Goal: Information Seeking & Learning: Check status

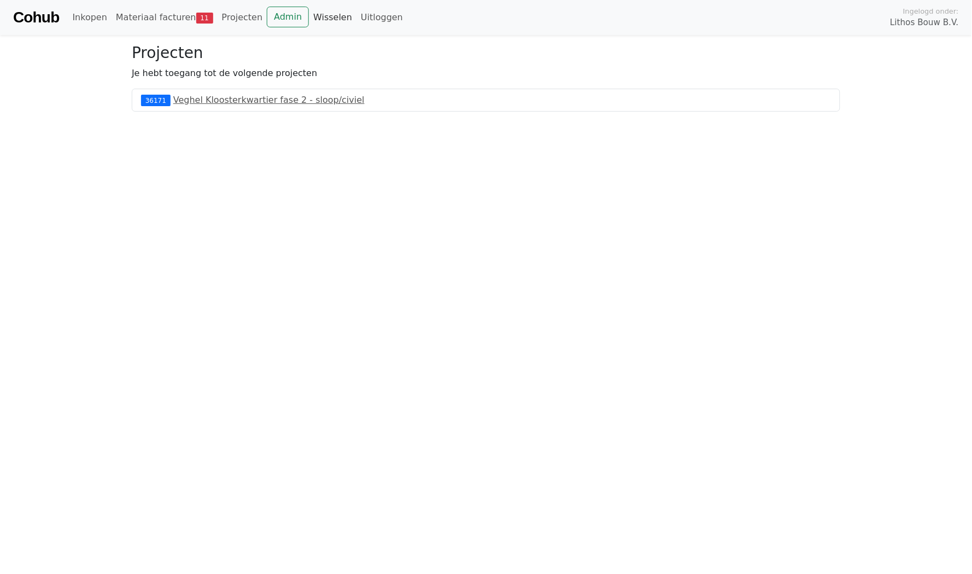
click at [309, 14] on link "Wisselen" at bounding box center [333, 18] width 48 height 22
click at [268, 21] on link "Admin" at bounding box center [288, 17] width 42 height 21
click at [372, 26] on link "Uitloggen" at bounding box center [382, 18] width 51 height 22
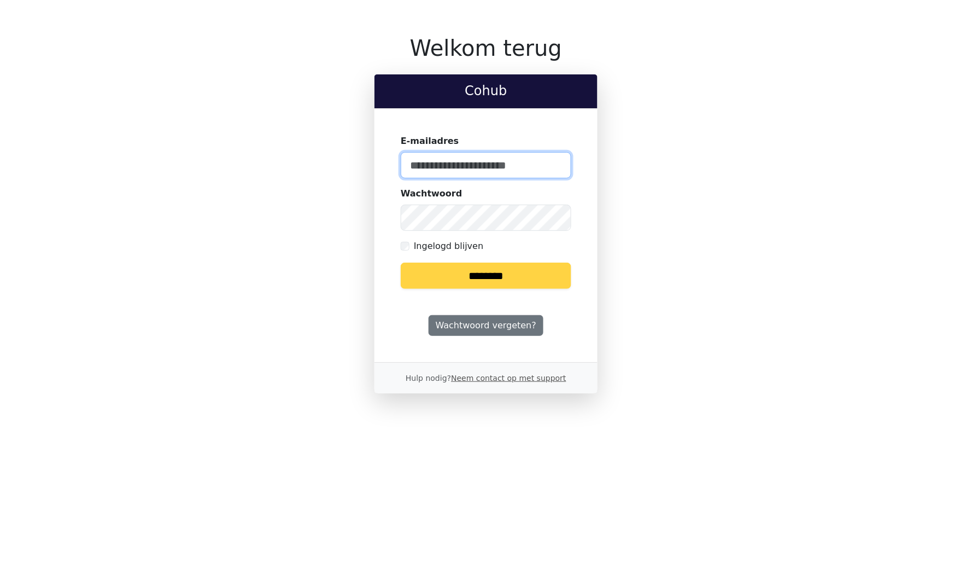
type input "**********"
click at [444, 278] on input "********" at bounding box center [486, 276] width 171 height 26
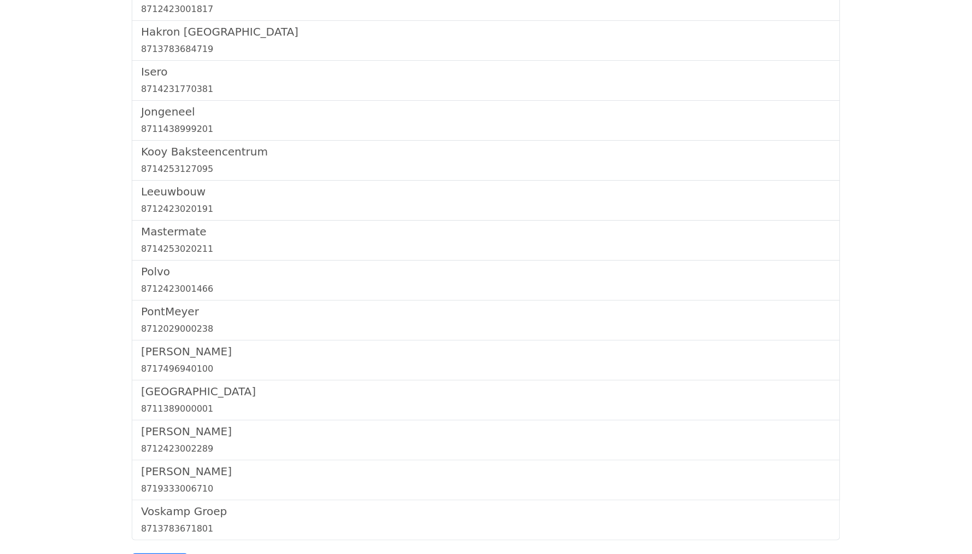
scroll to position [2153, 0]
drag, startPoint x: 117, startPoint y: 73, endPoint x: 496, endPoint y: 521, distance: 586.4
copy div "Leveranciers"
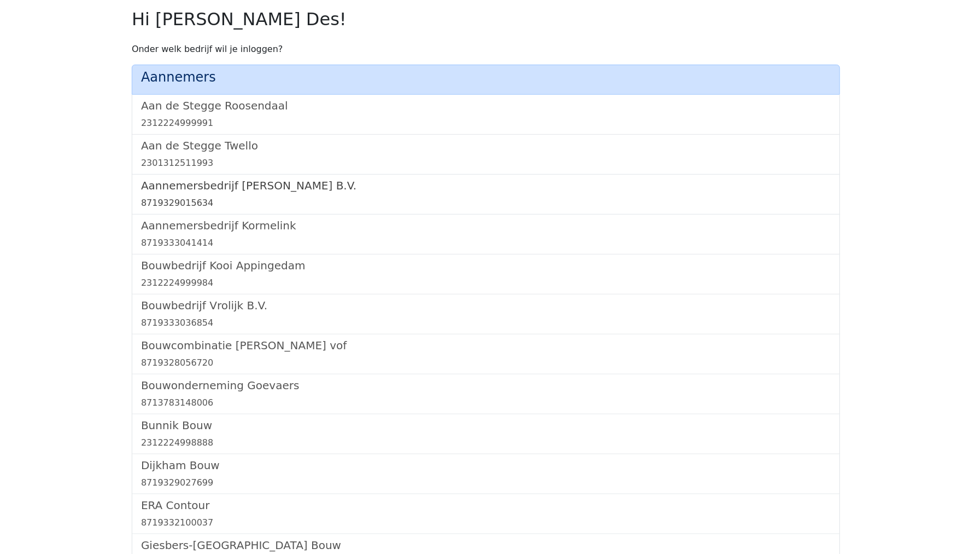
scroll to position [657, 0]
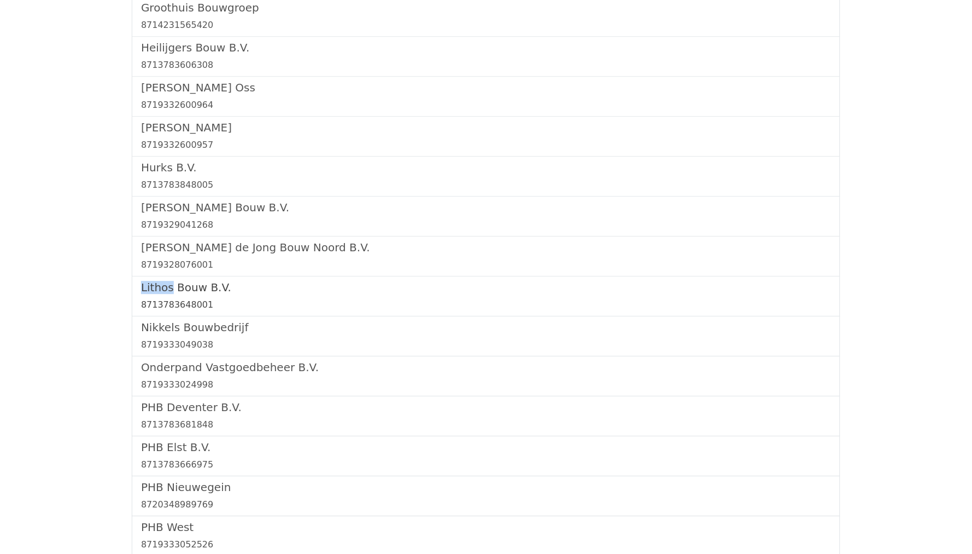
click at [157, 298] on div "8713783648001" at bounding box center [486, 304] width 690 height 13
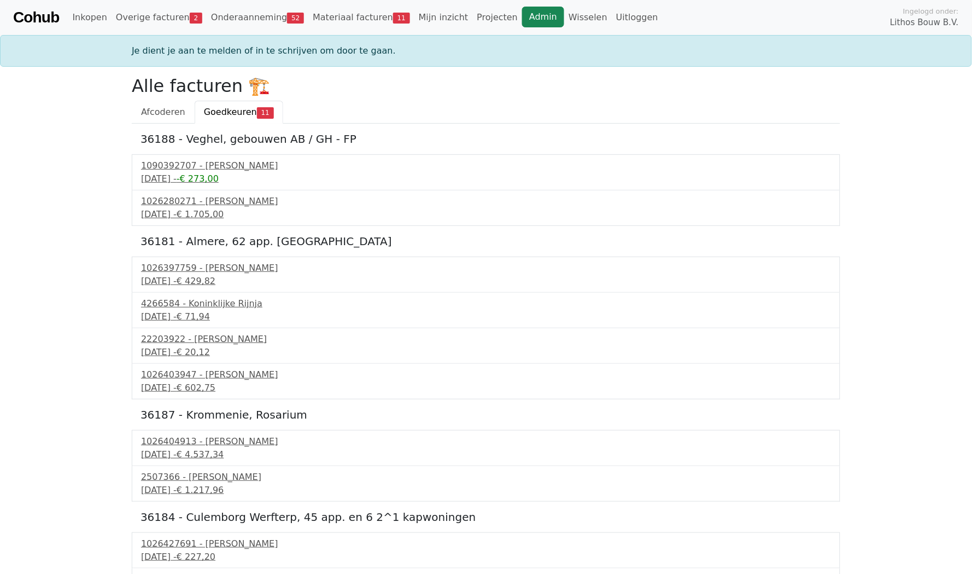
click at [522, 17] on link "Admin" at bounding box center [543, 17] width 42 height 21
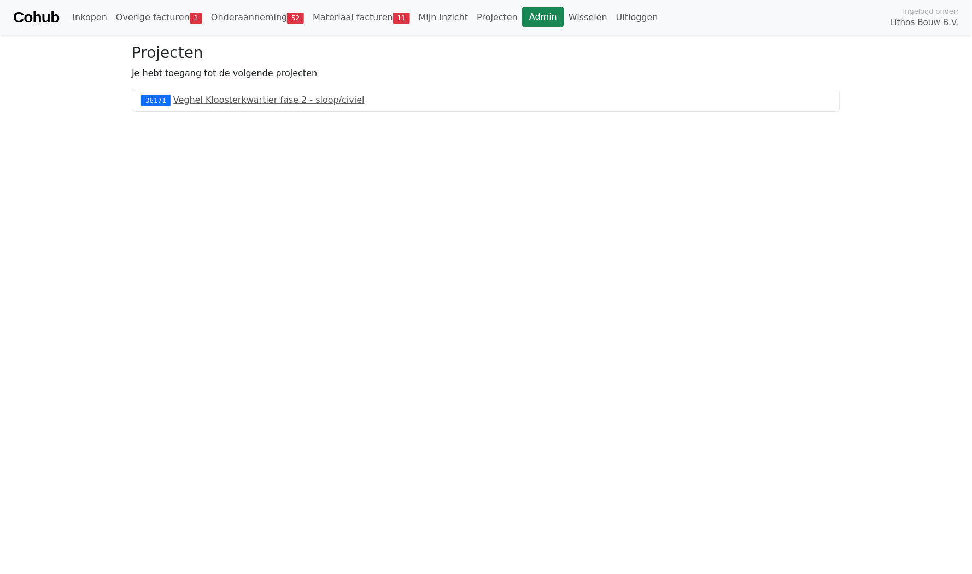
click at [527, 19] on link "Admin" at bounding box center [543, 17] width 42 height 21
click at [564, 19] on link "Wisselen" at bounding box center [588, 18] width 48 height 22
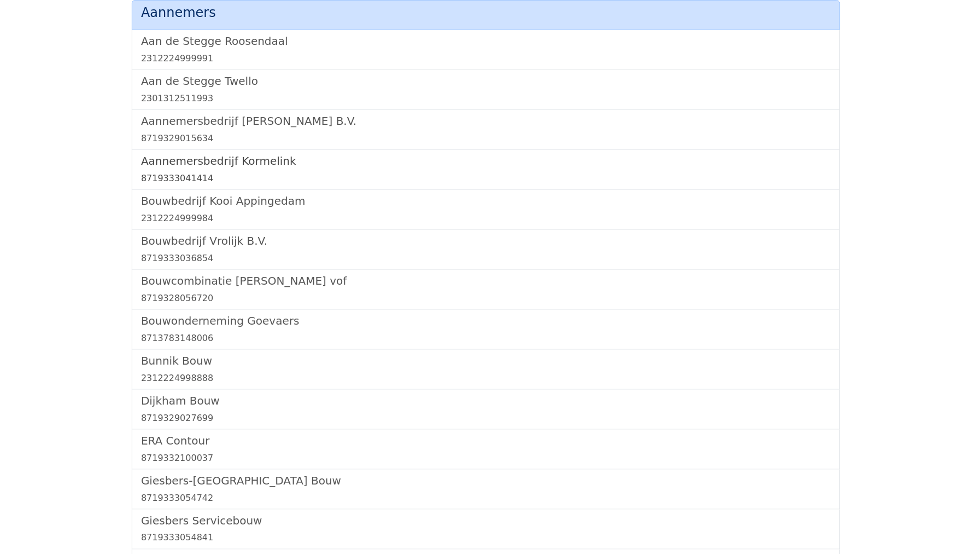
scroll to position [1171, 0]
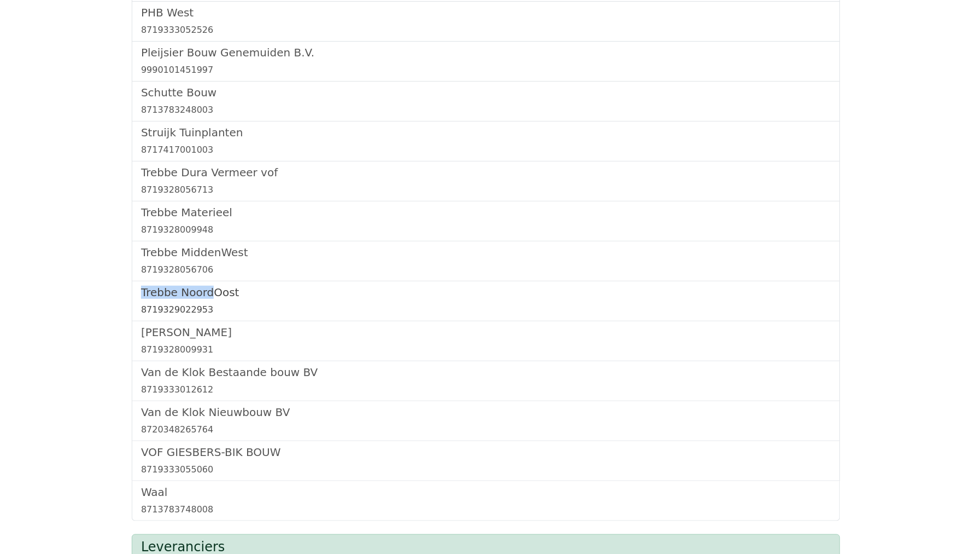
click at [190, 286] on h5 "Trebbe NoordOost" at bounding box center [486, 292] width 690 height 13
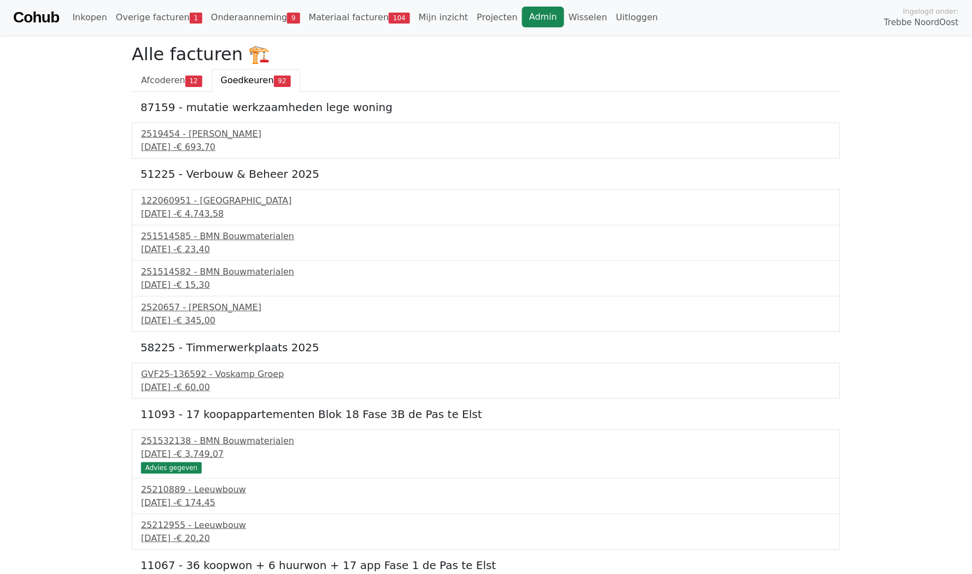
click at [522, 22] on link "Admin" at bounding box center [543, 17] width 42 height 21
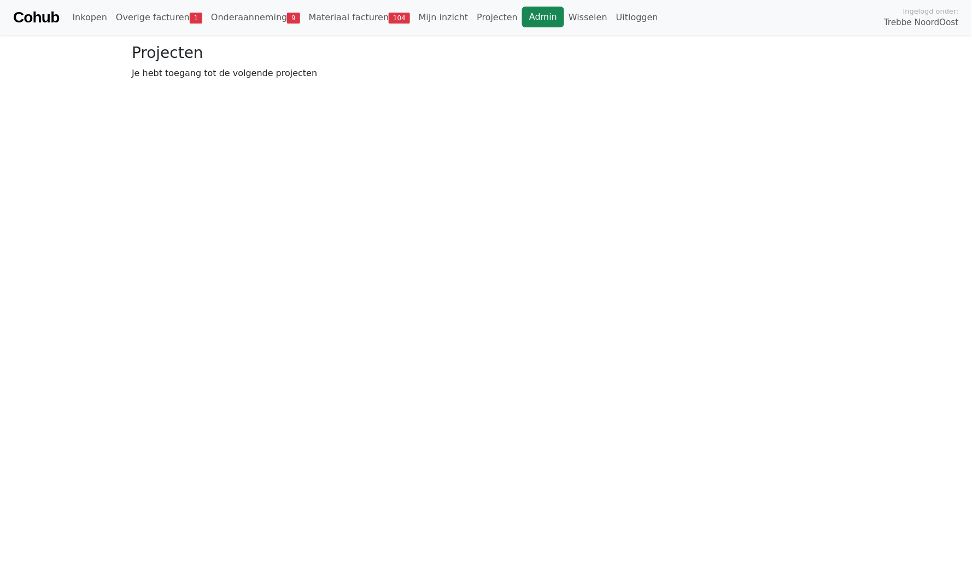
click at [522, 20] on link "Admin" at bounding box center [543, 17] width 42 height 21
click at [569, 20] on link "Wisselen" at bounding box center [588, 18] width 48 height 22
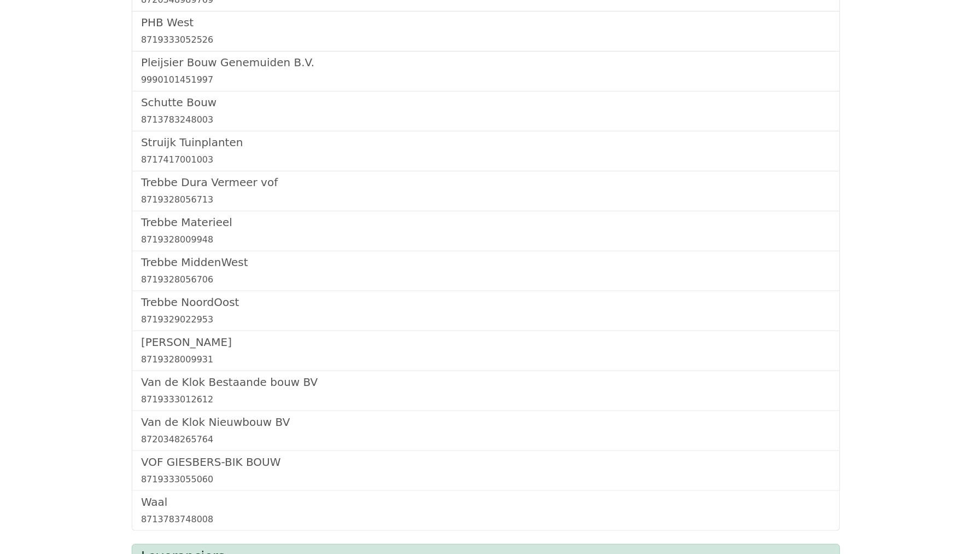
scroll to position [657, 0]
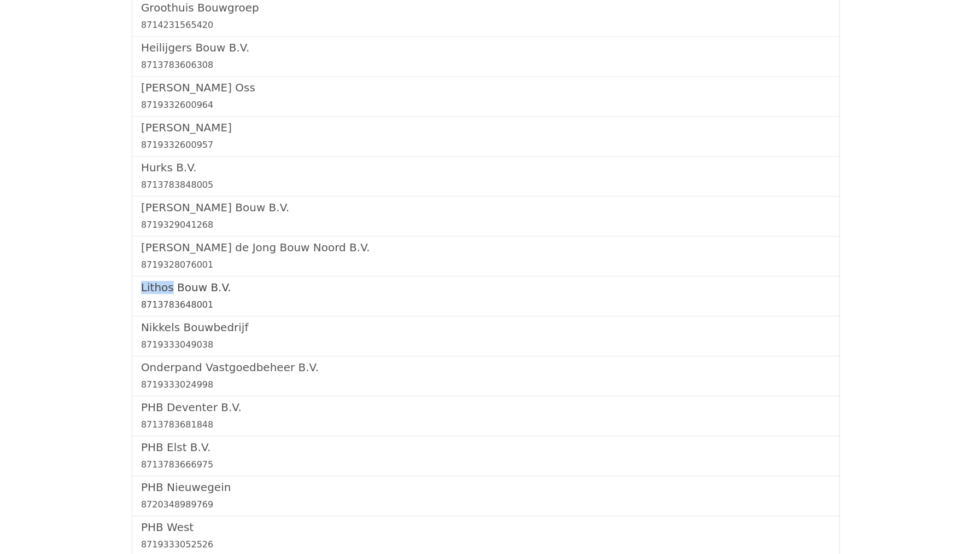
click at [179, 298] on div "8713783648001" at bounding box center [486, 304] width 690 height 13
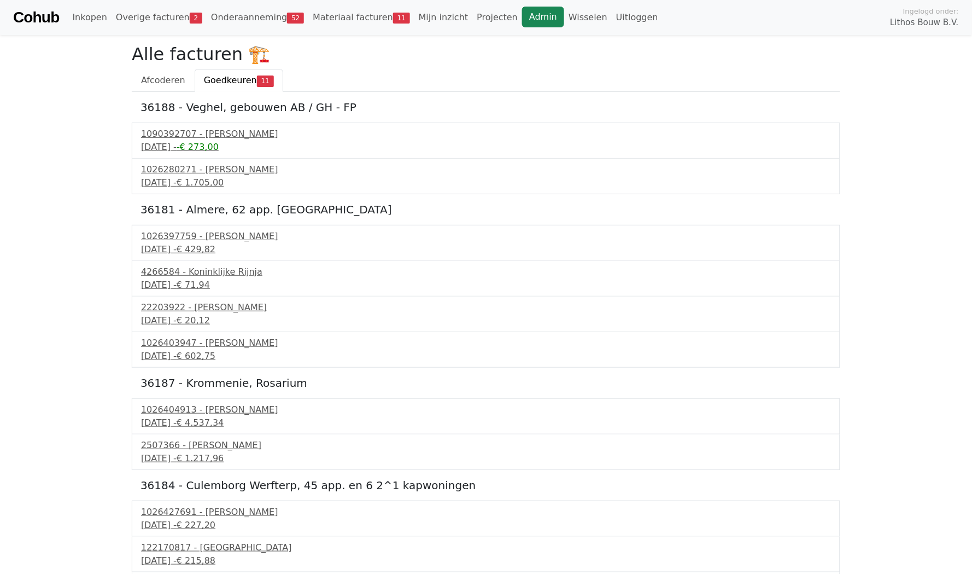
click at [522, 26] on link "Admin" at bounding box center [543, 17] width 42 height 21
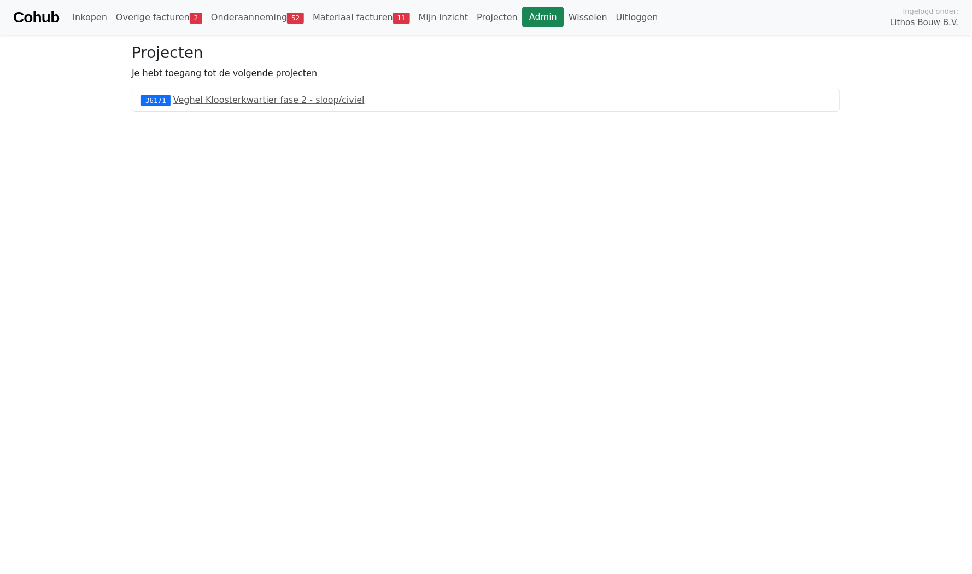
click at [522, 20] on link "Admin" at bounding box center [543, 17] width 42 height 21
click at [564, 19] on link "Wisselen" at bounding box center [588, 18] width 48 height 22
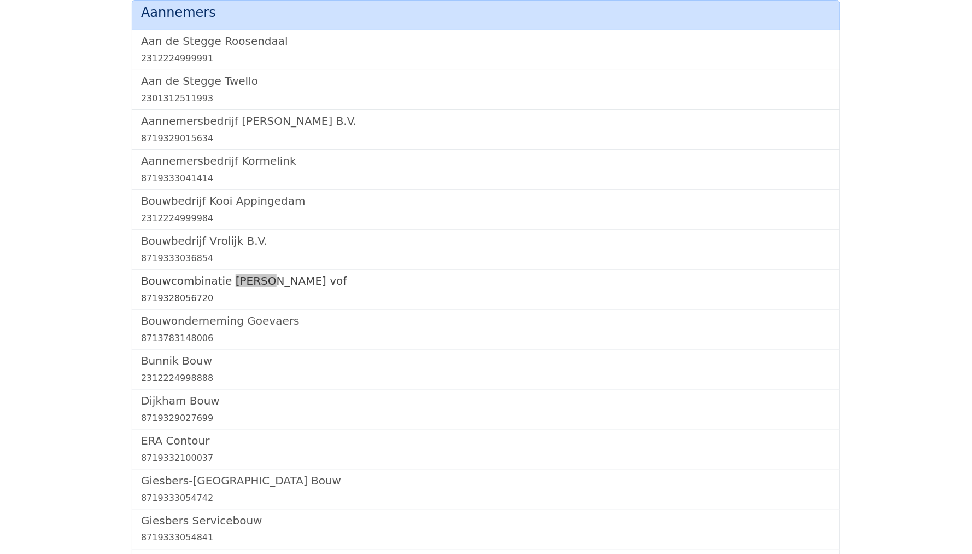
scroll to position [1171, 0]
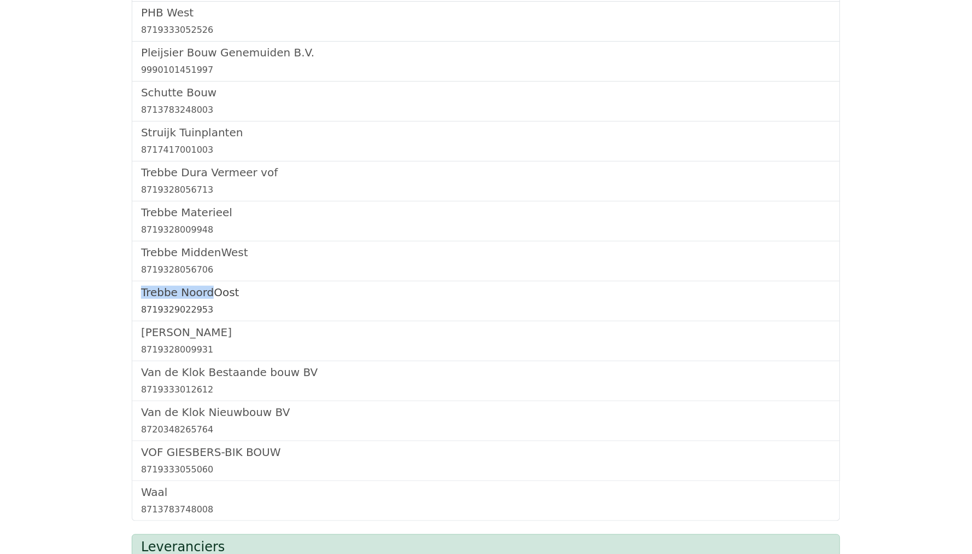
click at [173, 286] on h5 "Trebbe NoordOost" at bounding box center [486, 292] width 690 height 13
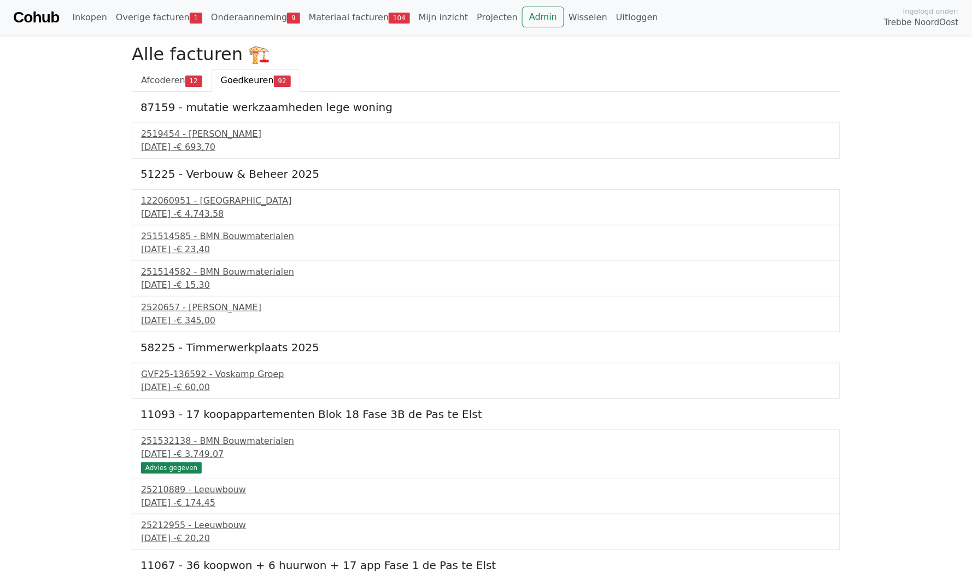
click at [243, 30] on div "Cohub Inkopen Overige facturen 1 Onderaanneming 9 Materiaal facturen 104 Mijn i…" at bounding box center [486, 17] width 972 height 35
click at [228, 9] on link "Onderaanneming 9" at bounding box center [256, 18] width 98 height 22
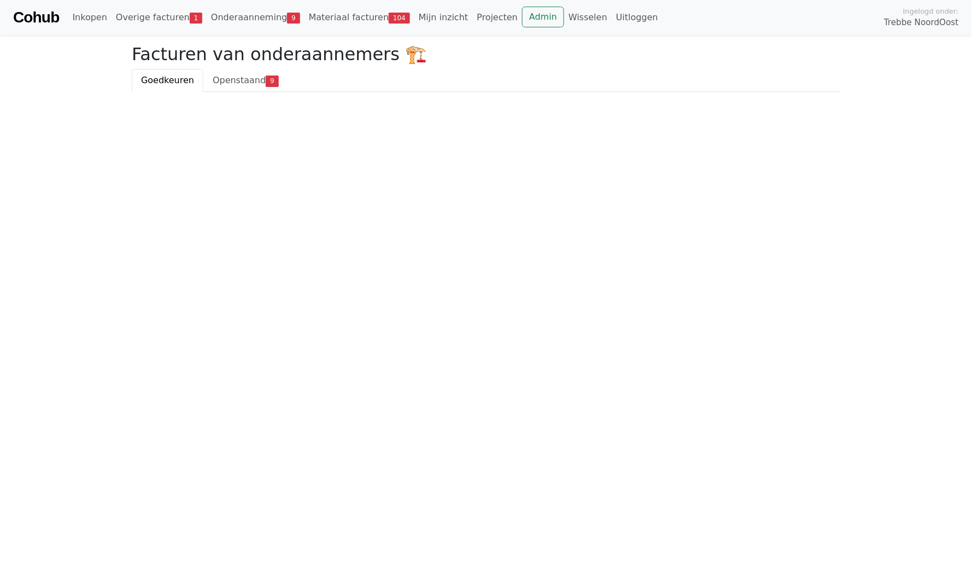
click at [248, 15] on link "Onderaanneming 9" at bounding box center [256, 18] width 98 height 22
click at [237, 74] on link "Openstaand 9" at bounding box center [245, 80] width 84 height 23
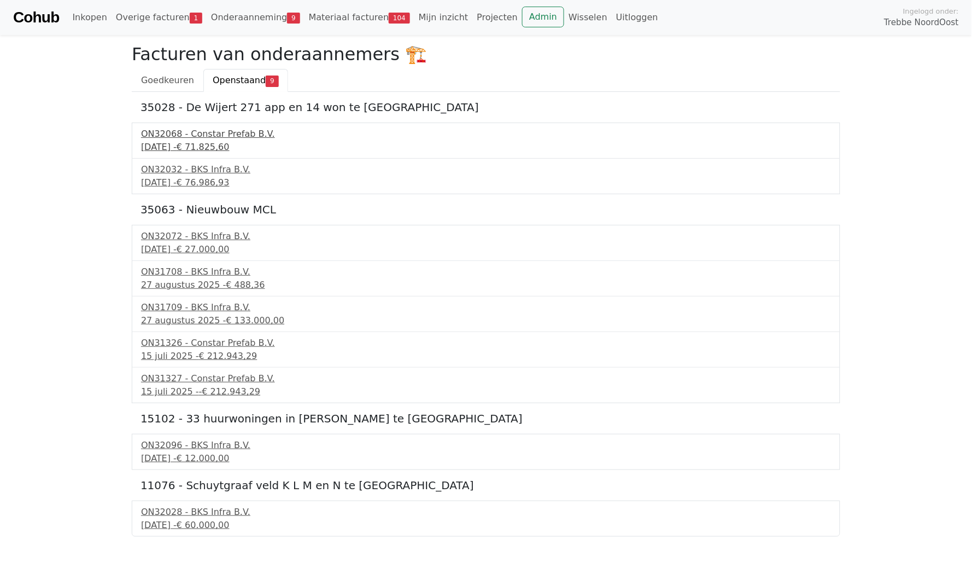
click at [241, 130] on div "ON32068 - Constar Prefab B.V." at bounding box center [486, 133] width 690 height 13
click at [207, 176] on div "[DATE] - € 76.986,93" at bounding box center [486, 182] width 690 height 13
click at [179, 281] on div "[DATE] - € 488,36" at bounding box center [486, 284] width 690 height 13
click at [83, 321] on body "Cohub Inkopen Overige facturen 1 Onderaanneming 9 Materiaal facturen 104 Mijn i…" at bounding box center [486, 268] width 972 height 537
click at [83, 205] on body "Cohub Inkopen Overige facturen 1 Onderaanneming 9 Materiaal facturen 104 Mijn i…" at bounding box center [486, 268] width 972 height 537
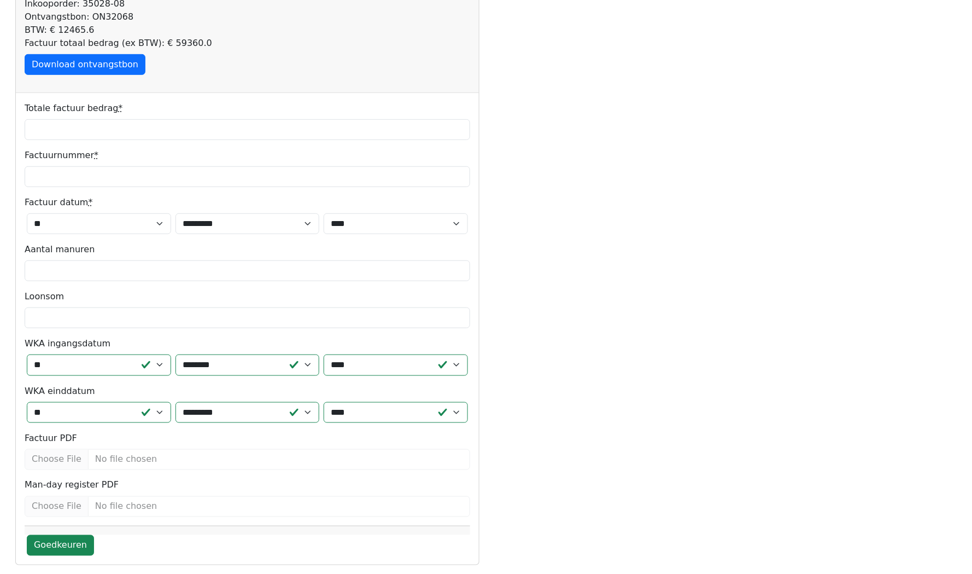
scroll to position [128, 0]
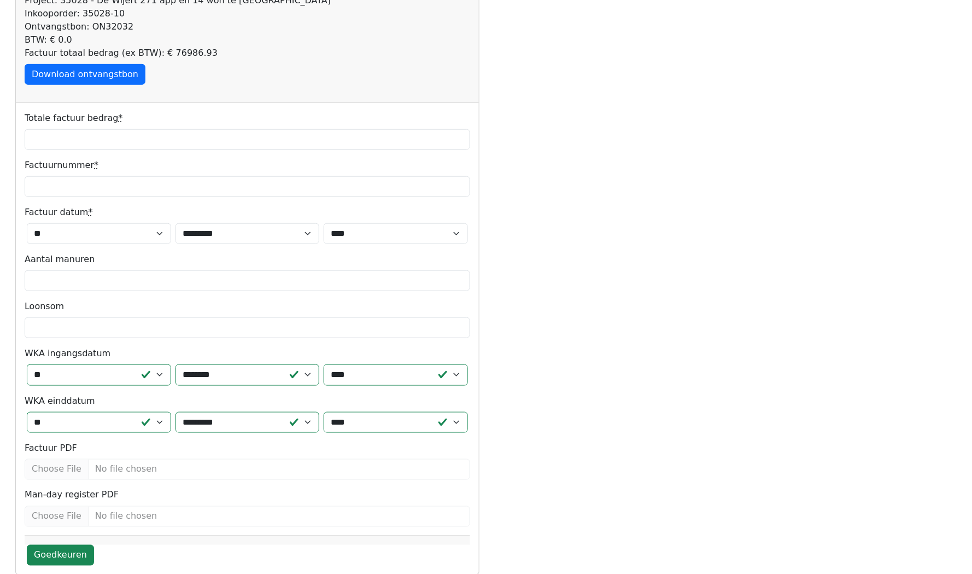
scroll to position [127, 0]
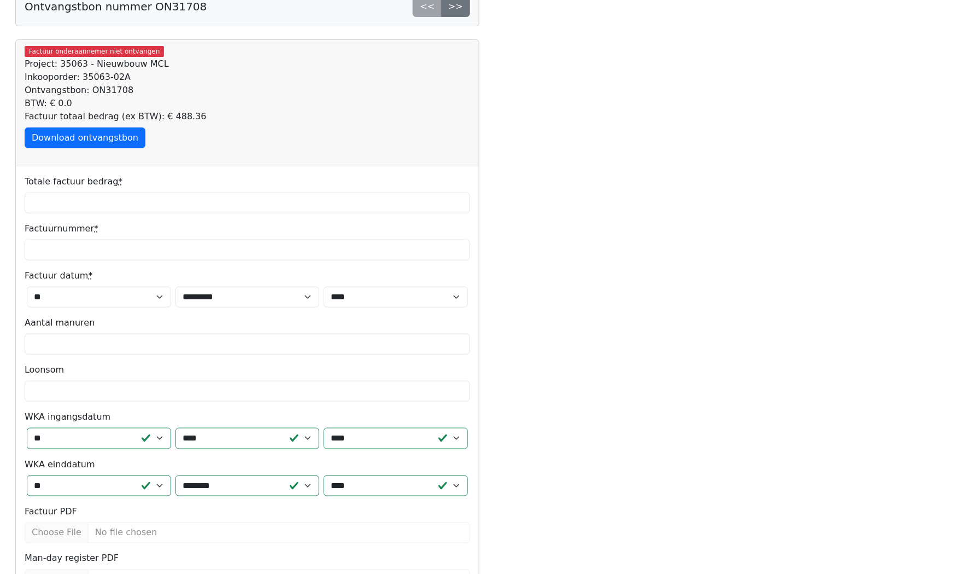
scroll to position [57, 0]
